Goal: Check status: Check status

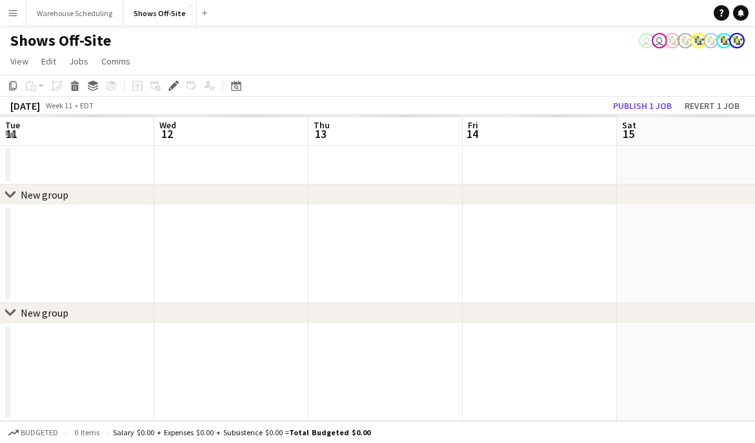
scroll to position [0, 444]
click at [242, 85] on div "Date picker" at bounding box center [235, 85] width 15 height 15
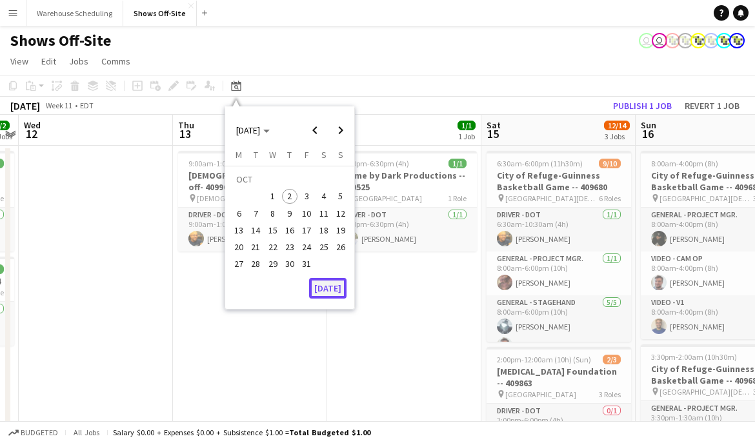
click at [341, 288] on button "[DATE]" at bounding box center [327, 288] width 37 height 21
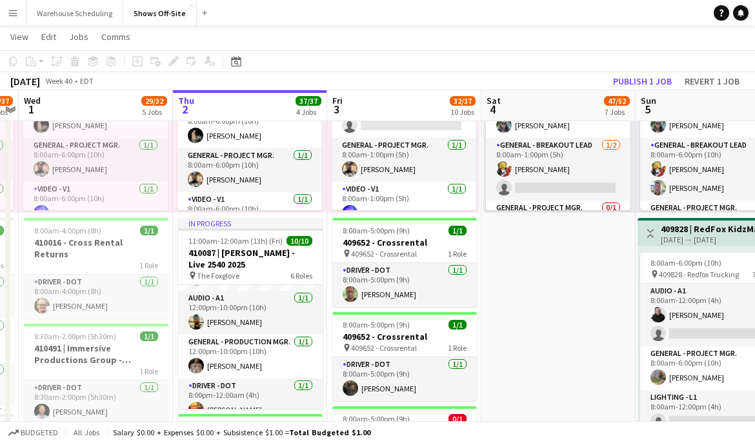
scroll to position [55, 0]
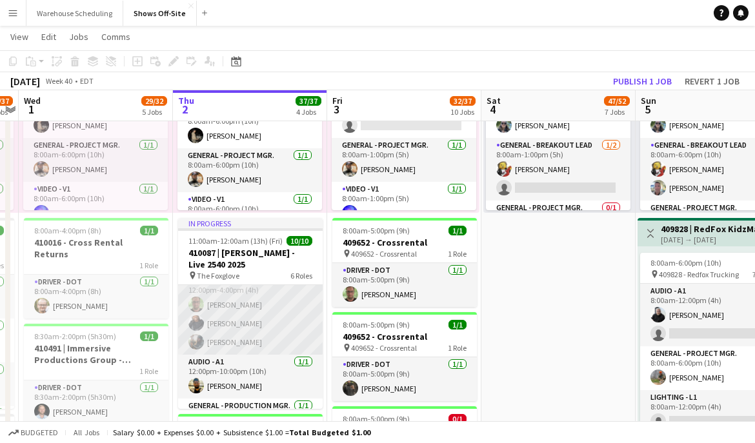
click at [263, 332] on app-card-role "General - Stagehand [DATE] 12:00pm-4:00pm (4h) [PERSON_NAME] [PERSON_NAME] [PER…" at bounding box center [250, 314] width 145 height 81
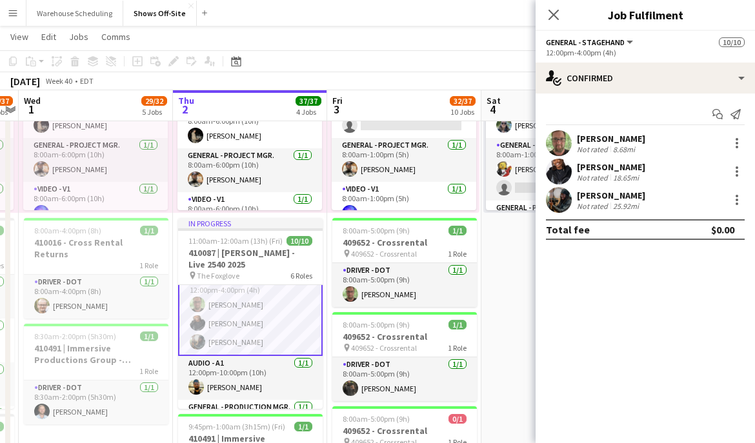
click at [547, 201] on app-user-avatar at bounding box center [559, 200] width 26 height 26
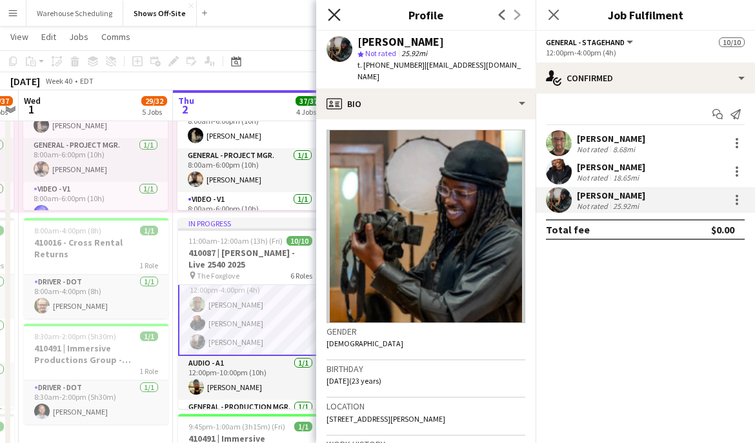
click at [336, 16] on icon at bounding box center [334, 14] width 12 height 12
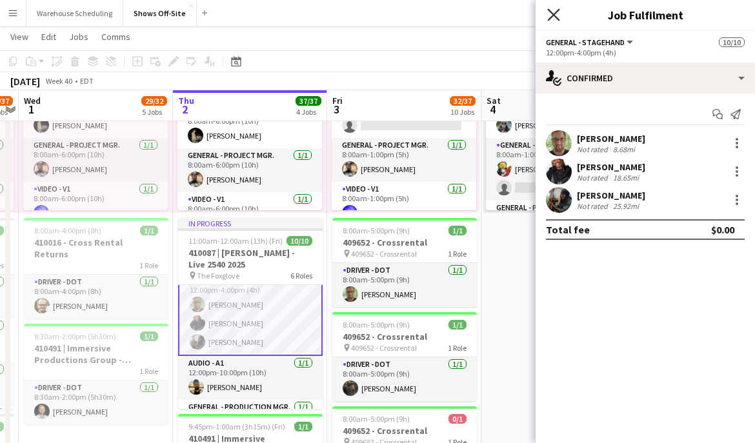
click at [552, 11] on icon "Close pop-in" at bounding box center [553, 14] width 12 height 12
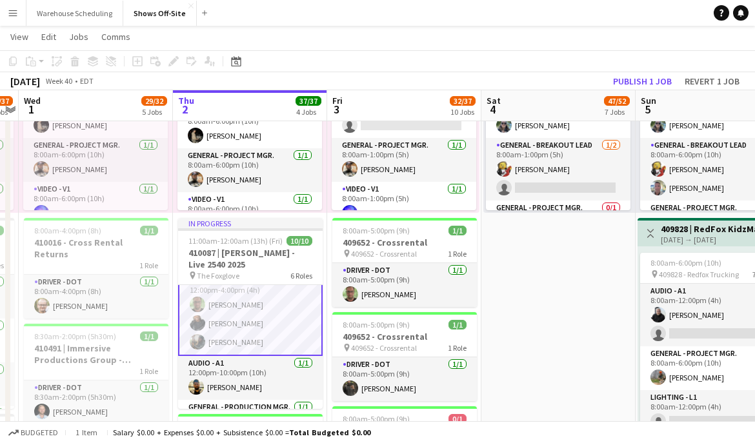
click at [561, 287] on app-date-cell "8:00am-6:00pm (10h) 11/11 pin GWCC [PERSON_NAME] 7 Roles Audio - A1 [DATE] 8:00…" at bounding box center [558, 408] width 154 height 1793
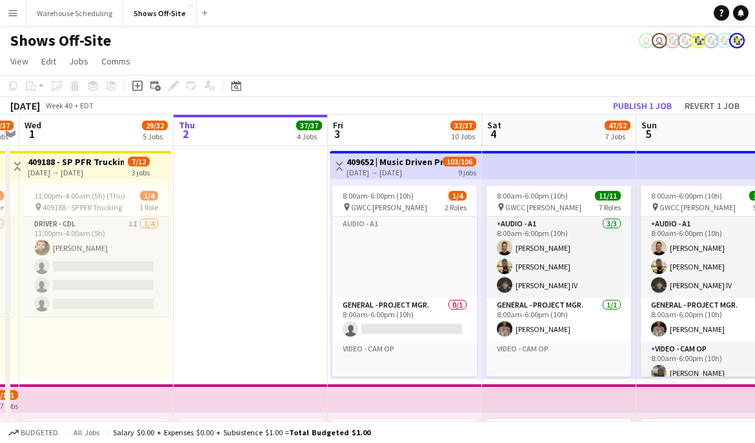
scroll to position [81, 0]
